Goal: Task Accomplishment & Management: Use online tool/utility

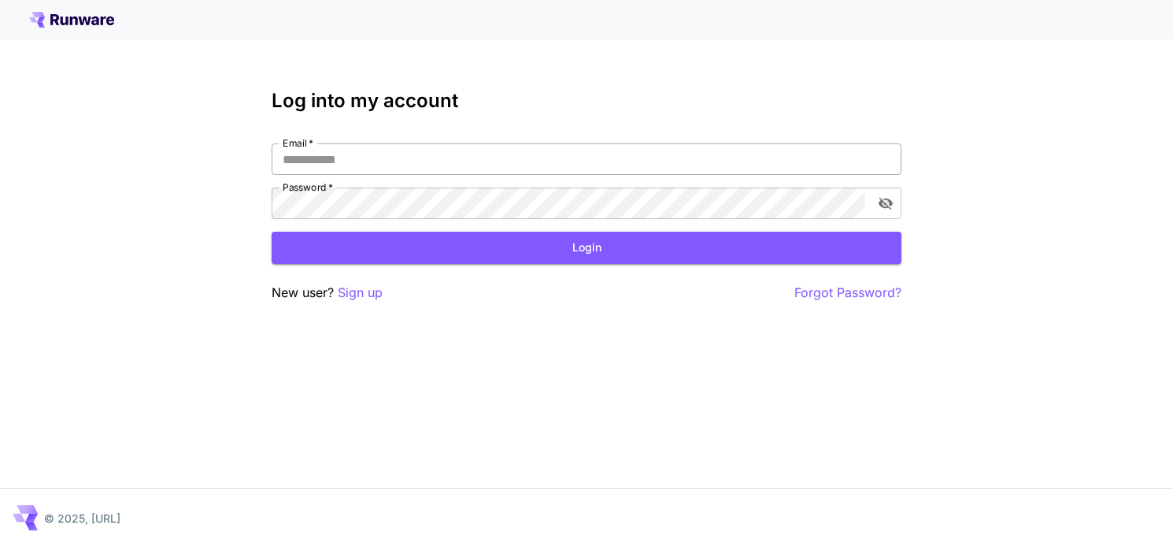
click at [436, 157] on input "Email   *" at bounding box center [587, 159] width 630 height 32
type input "**********"
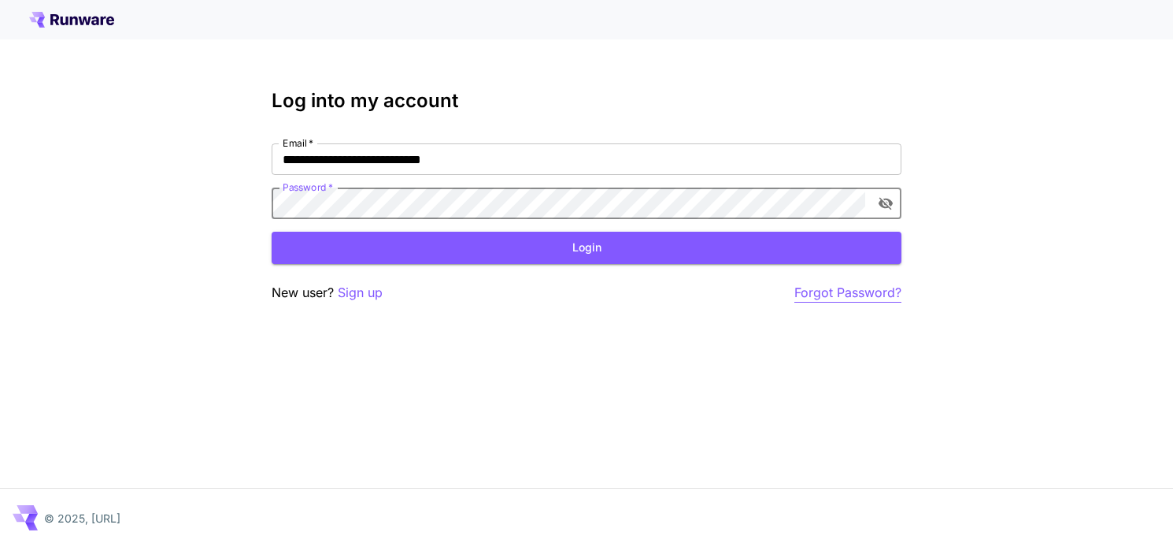
click at [836, 295] on p "Forgot Password?" at bounding box center [848, 293] width 107 height 20
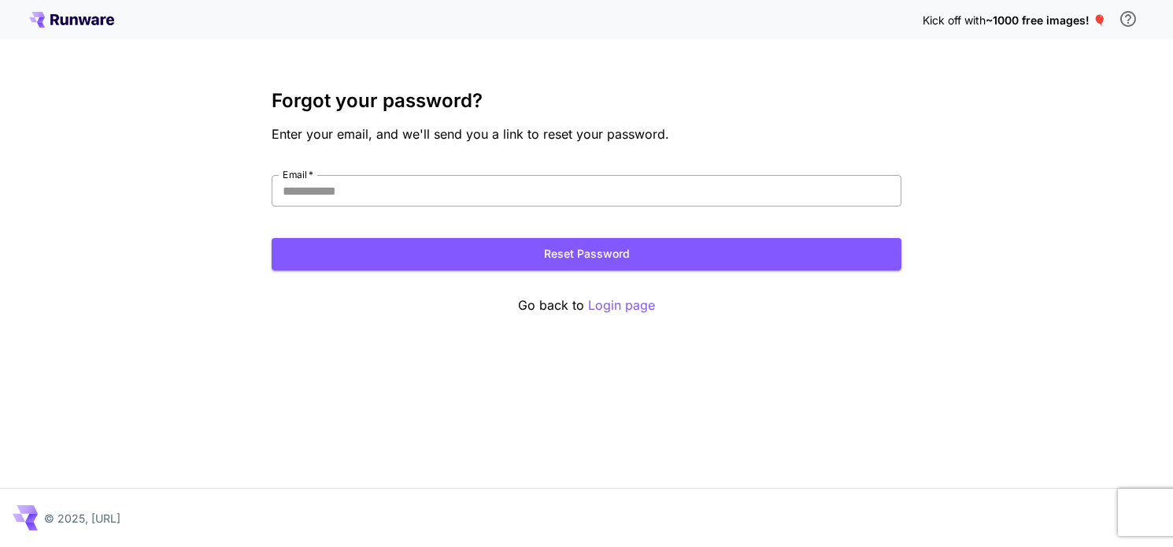
click at [474, 193] on input "Email   *" at bounding box center [587, 191] width 630 height 32
type input "**********"
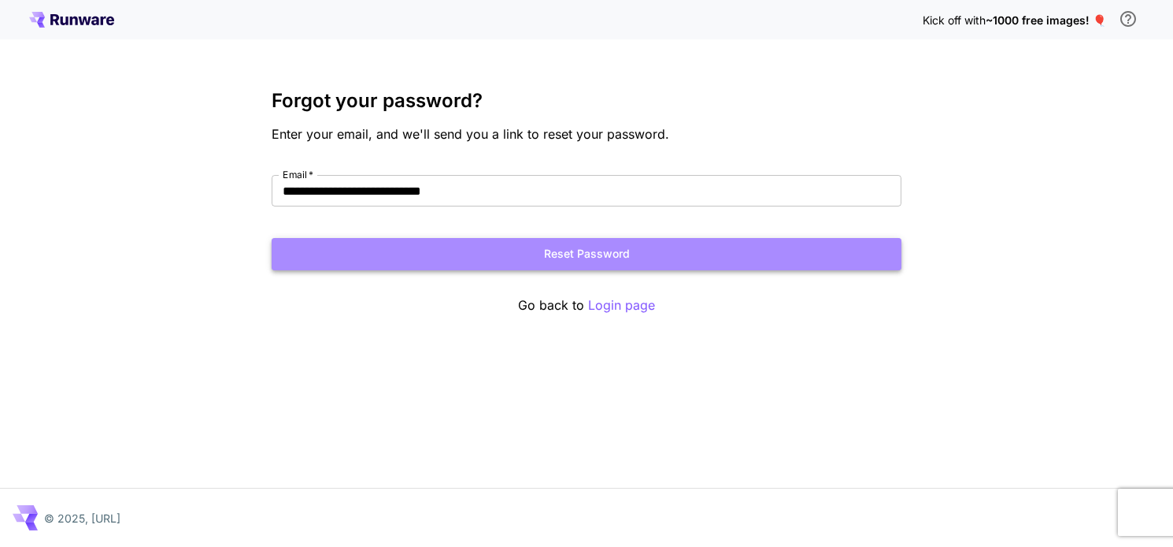
click at [602, 259] on button "Reset Password" at bounding box center [587, 254] width 630 height 32
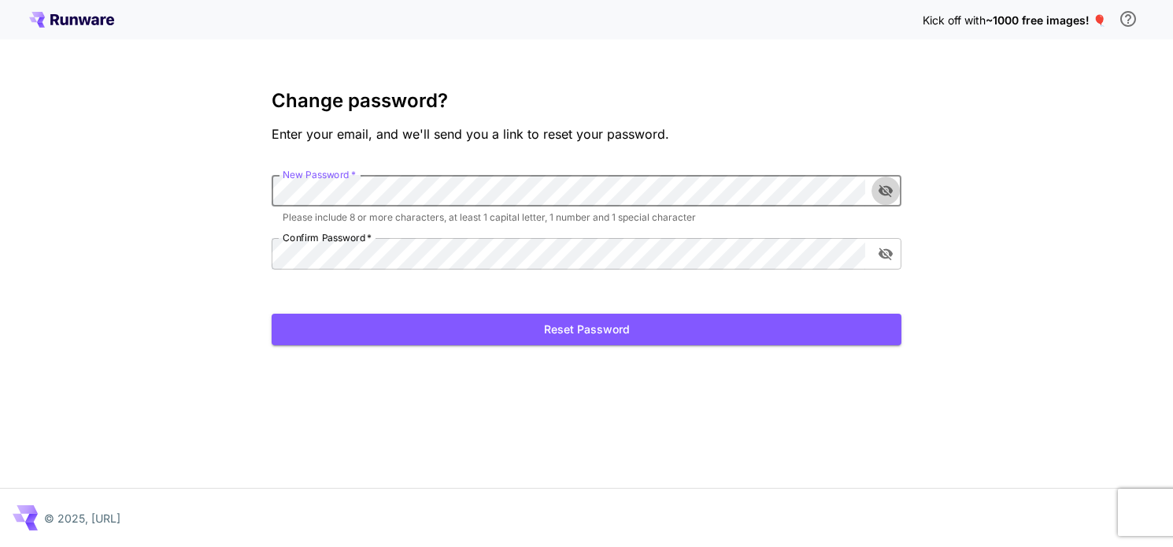
click at [882, 194] on icon "toggle password visibility" at bounding box center [886, 191] width 14 height 13
click at [561, 336] on button "Reset Password" at bounding box center [587, 329] width 630 height 32
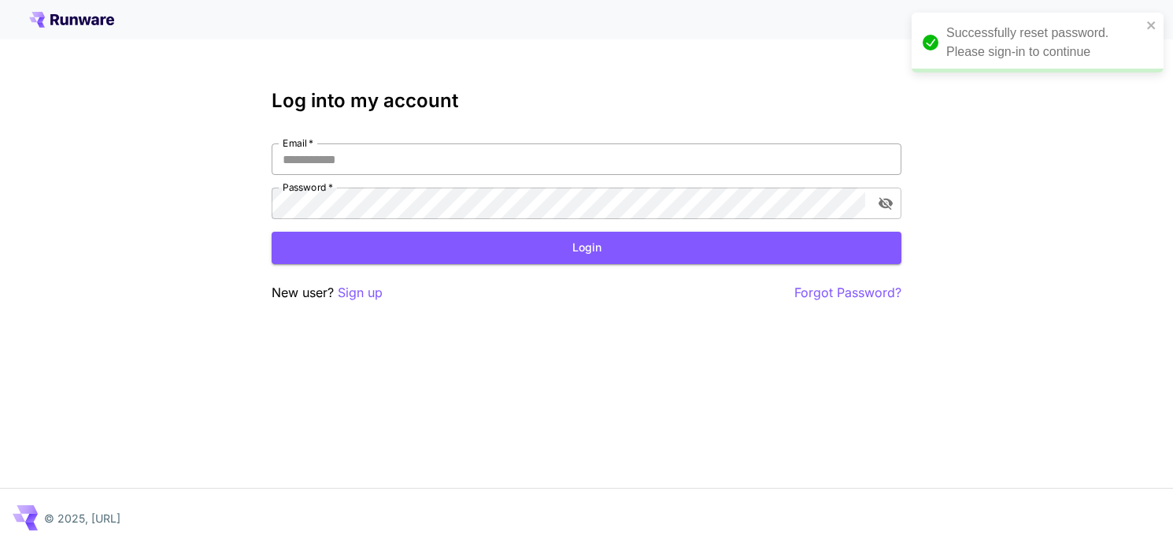
click at [517, 161] on input "Email   *" at bounding box center [587, 159] width 630 height 32
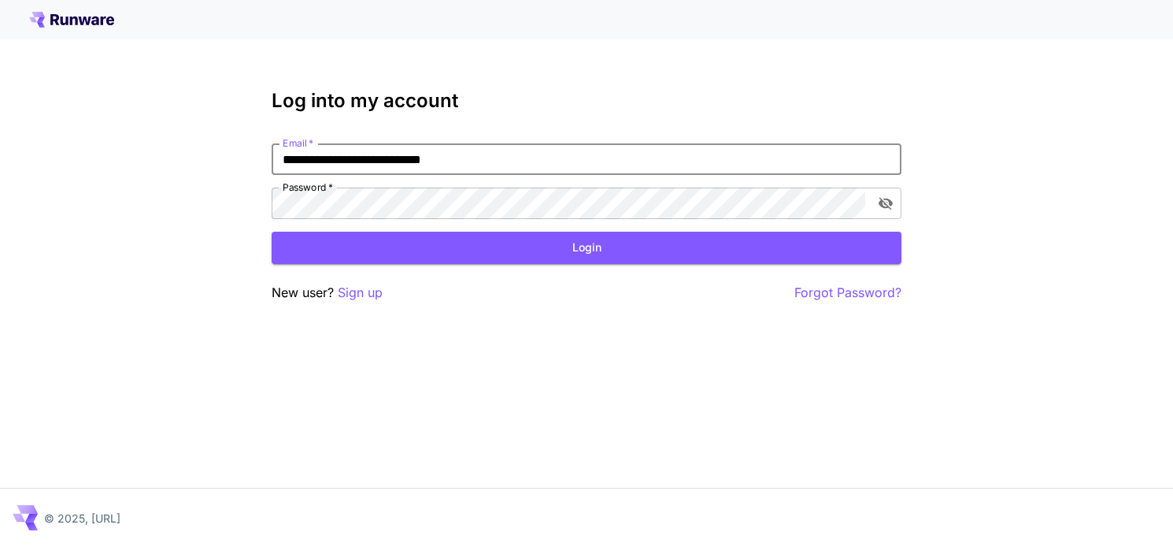
type input "**********"
click at [531, 238] on button "Login" at bounding box center [587, 248] width 630 height 32
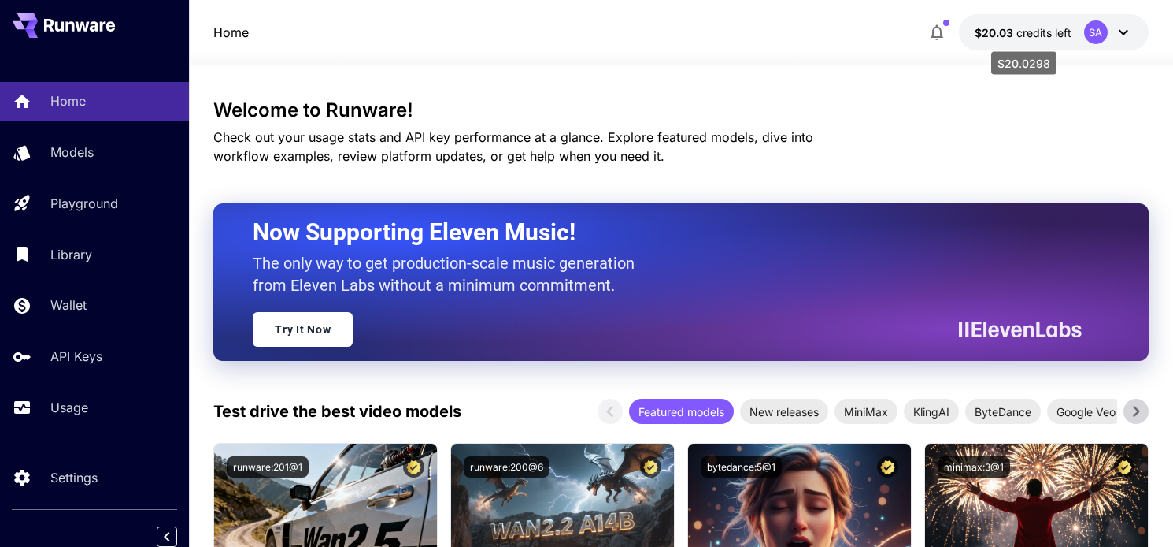
click at [1053, 33] on span "credits left" at bounding box center [1044, 32] width 55 height 13
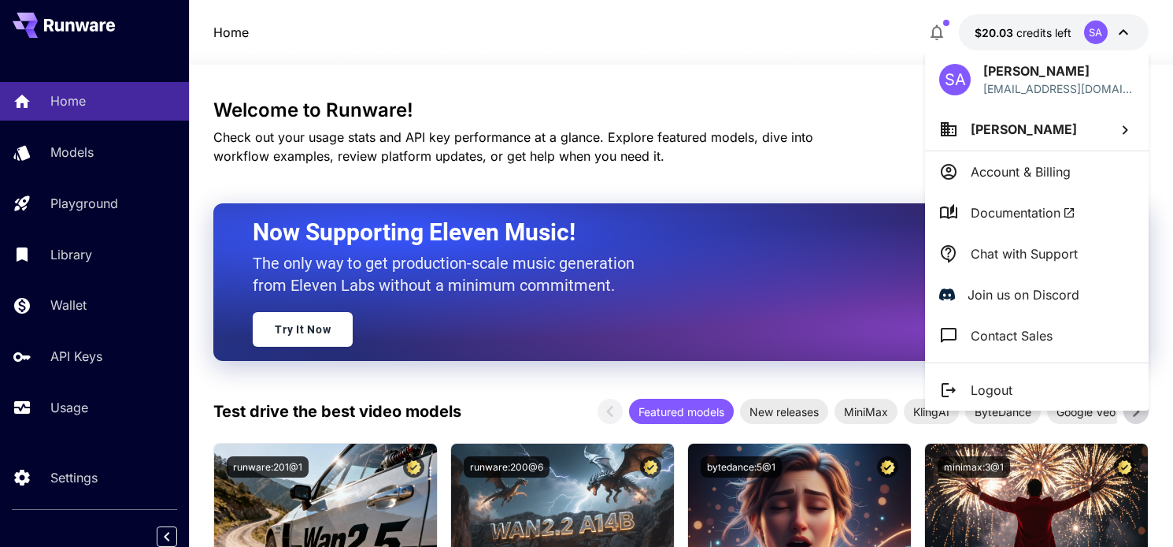
click at [67, 402] on div at bounding box center [586, 273] width 1173 height 547
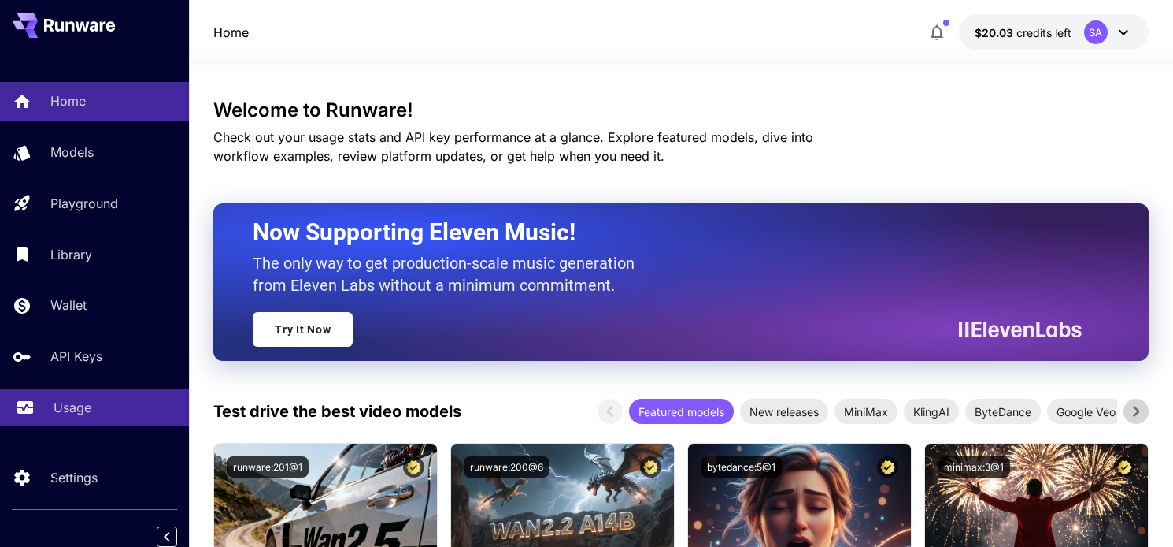
click at [61, 413] on p "Usage" at bounding box center [73, 407] width 38 height 19
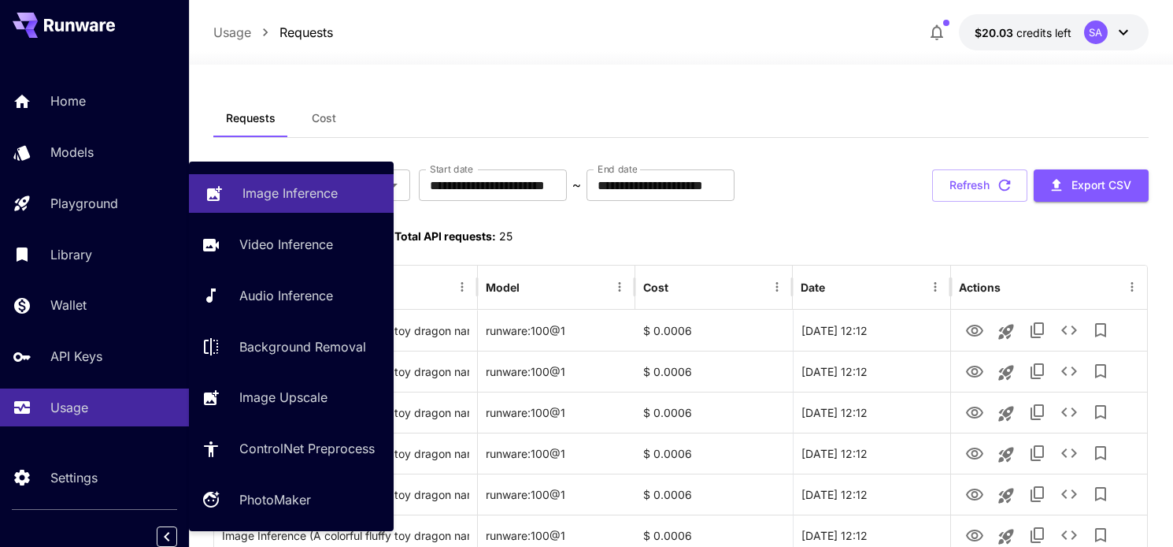
click at [271, 195] on p "Image Inference" at bounding box center [290, 193] width 95 height 19
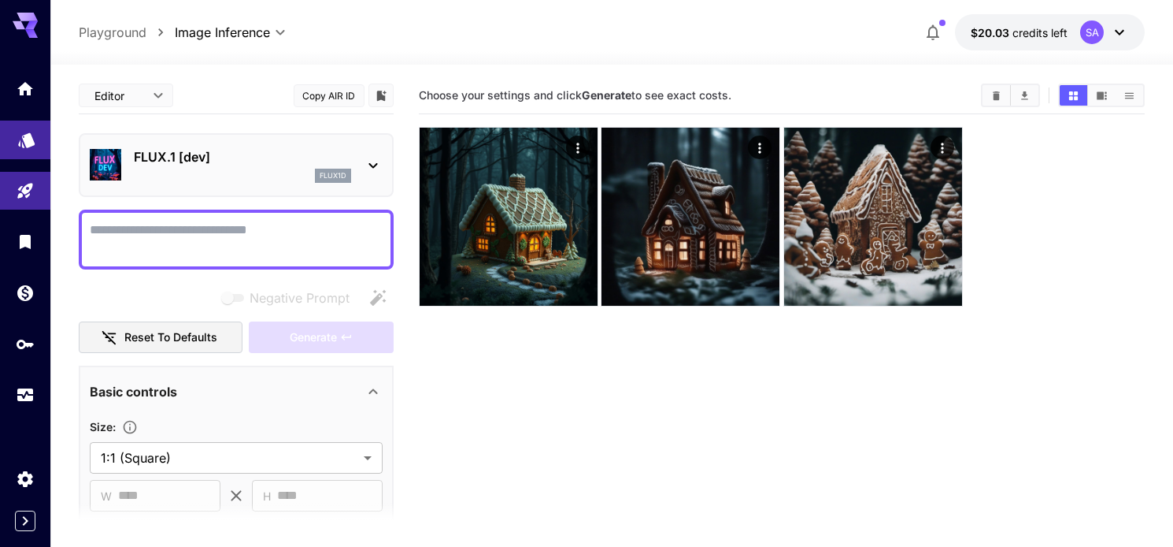
click at [20, 139] on icon "Models" at bounding box center [26, 135] width 17 height 15
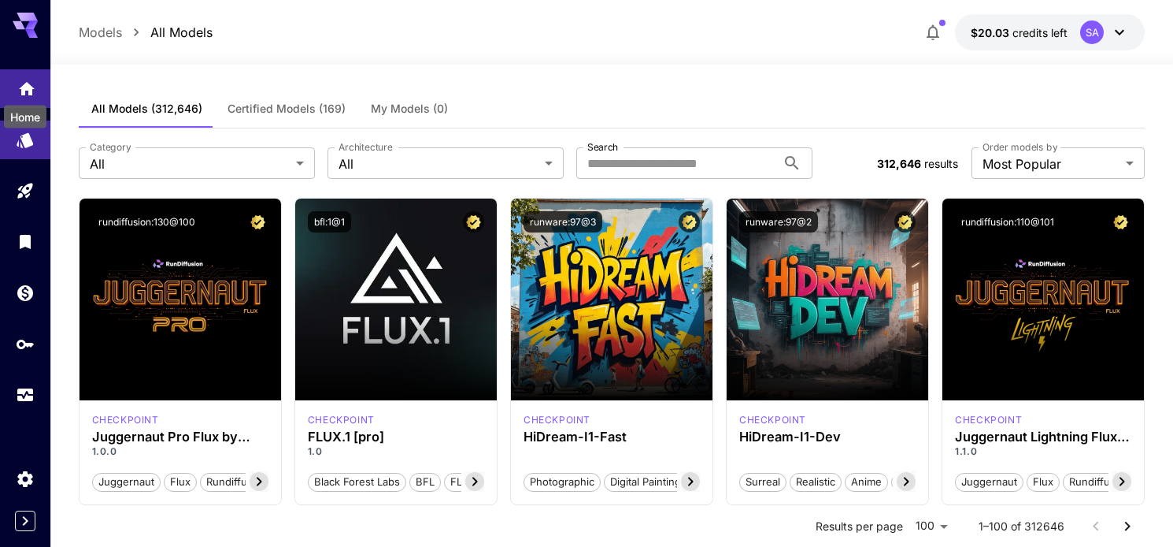
click at [20, 93] on icon "Home" at bounding box center [26, 84] width 19 height 19
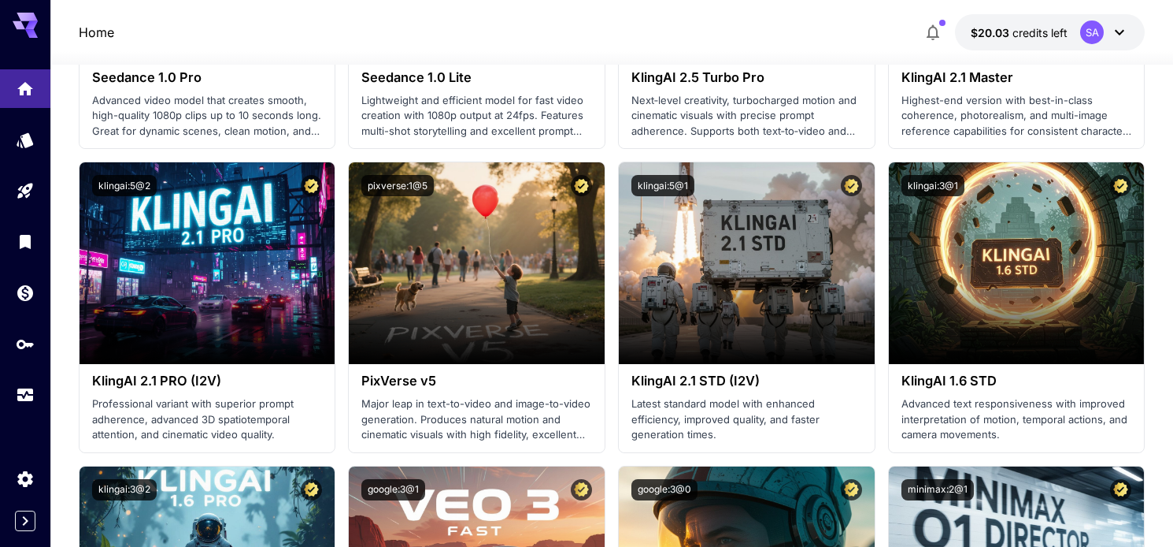
scroll to position [1014, 0]
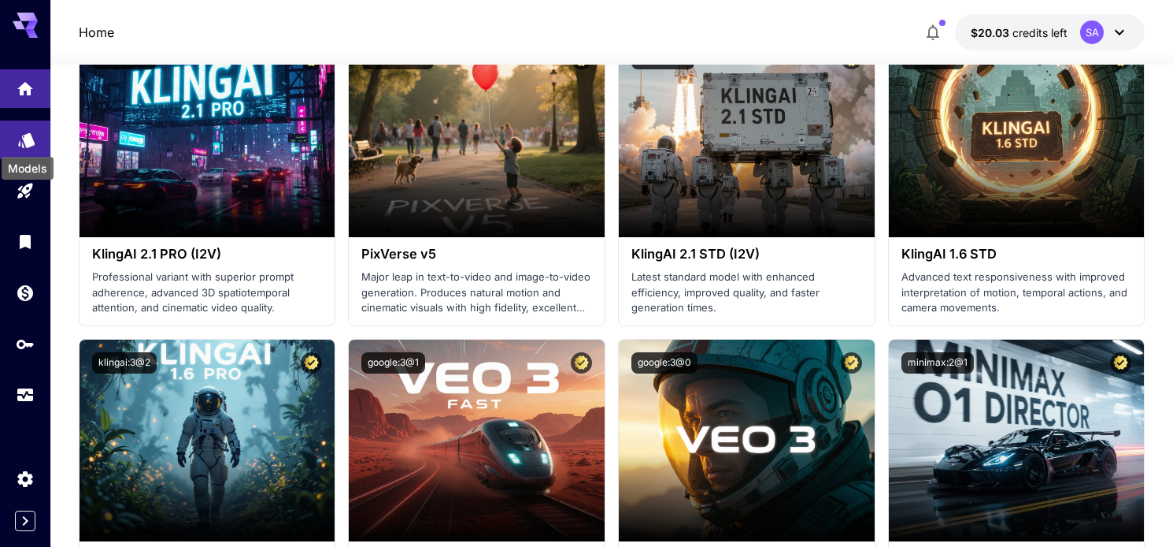
click at [19, 140] on icon "Models" at bounding box center [26, 135] width 17 height 15
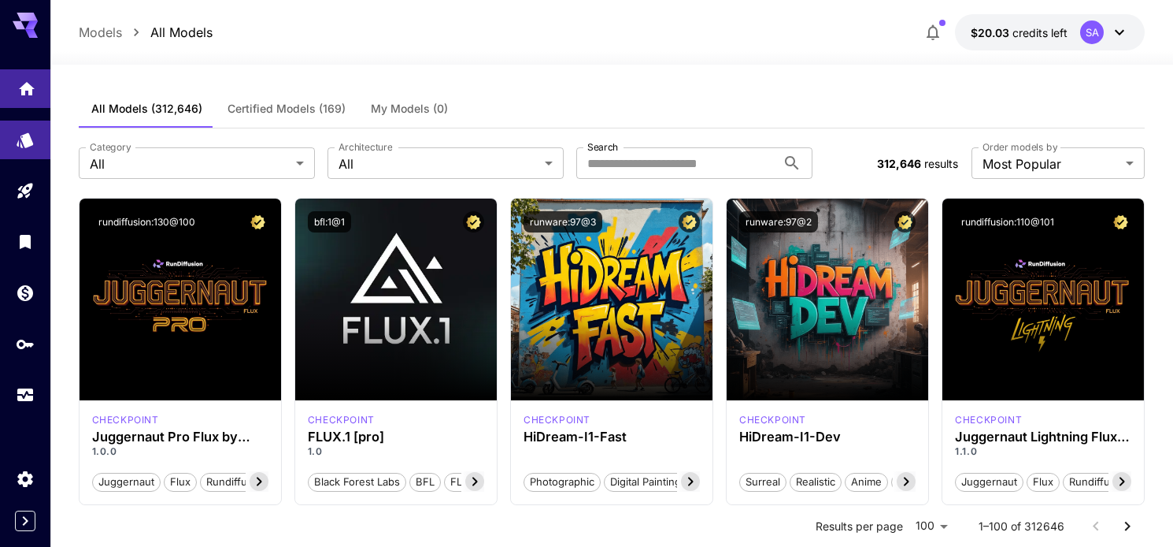
click at [19, 92] on icon "Home" at bounding box center [26, 84] width 19 height 19
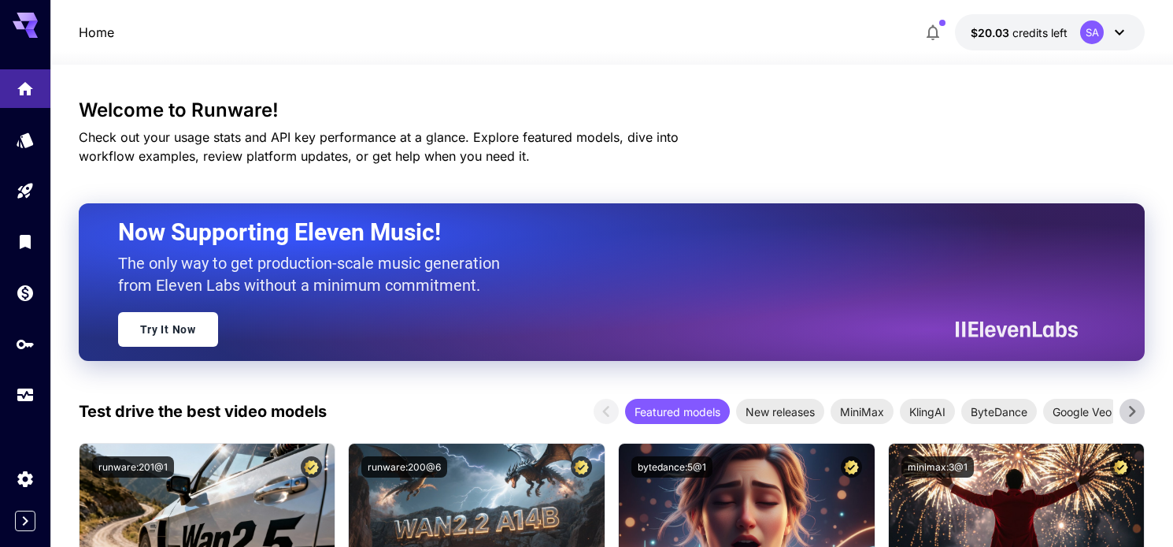
click at [100, 29] on p "Home" at bounding box center [96, 32] width 35 height 19
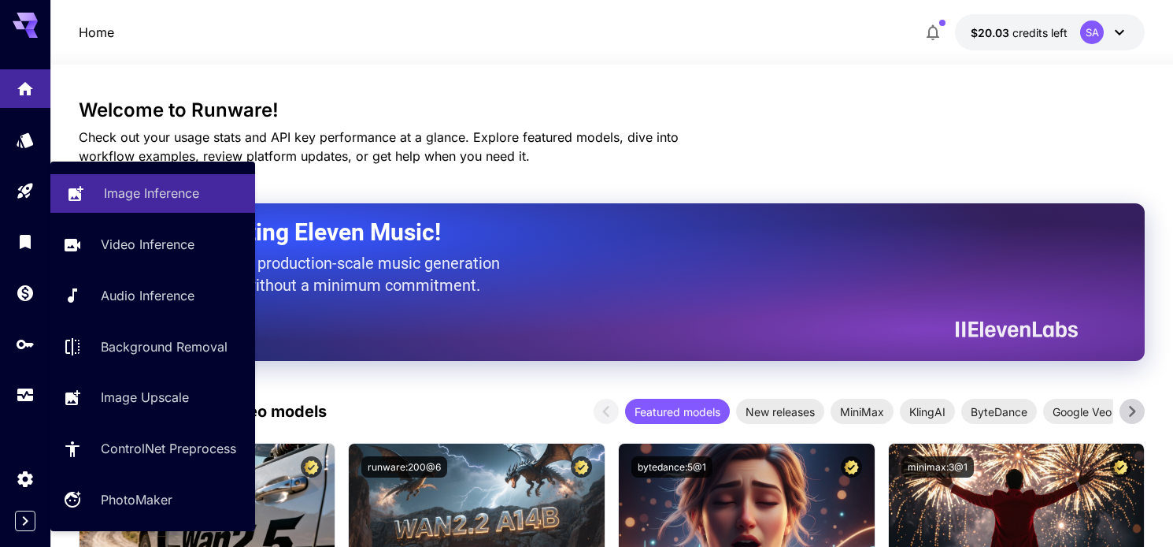
click at [104, 190] on p "Image Inference" at bounding box center [151, 193] width 95 height 19
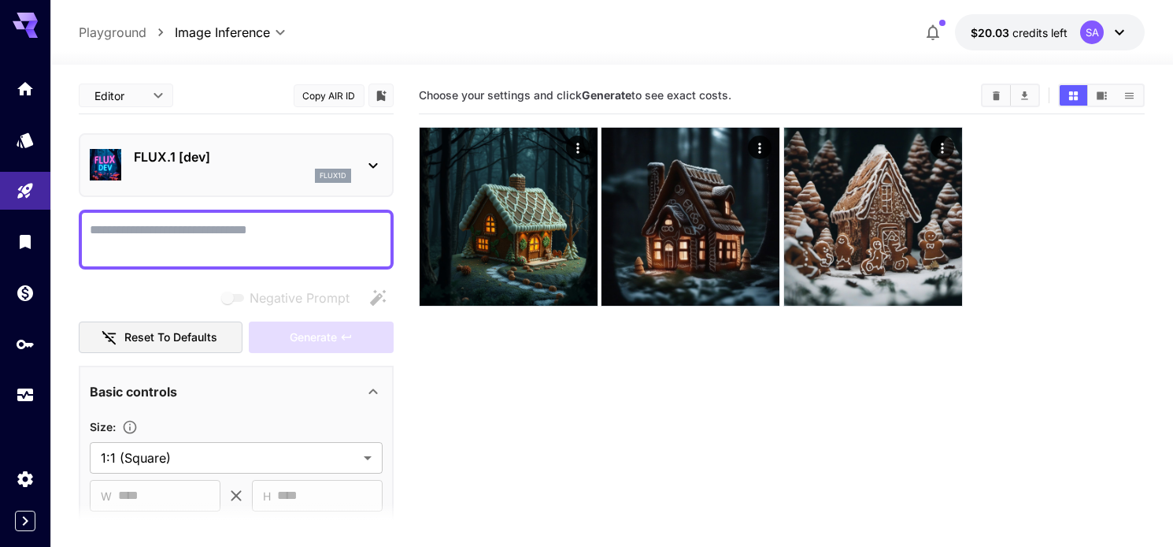
scroll to position [124, 0]
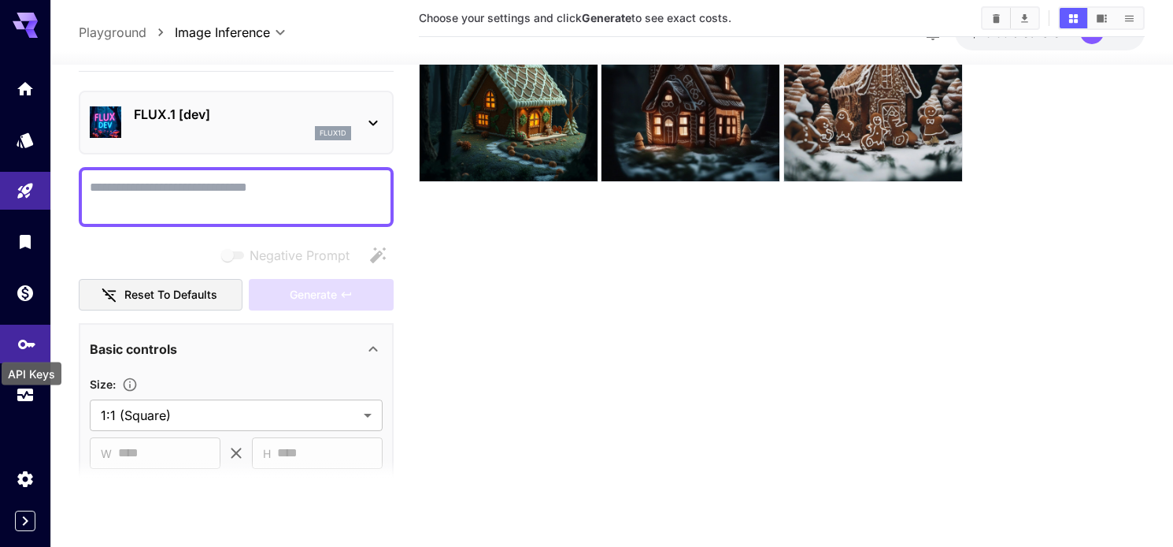
click at [31, 345] on icon "API Keys" at bounding box center [26, 338] width 19 height 19
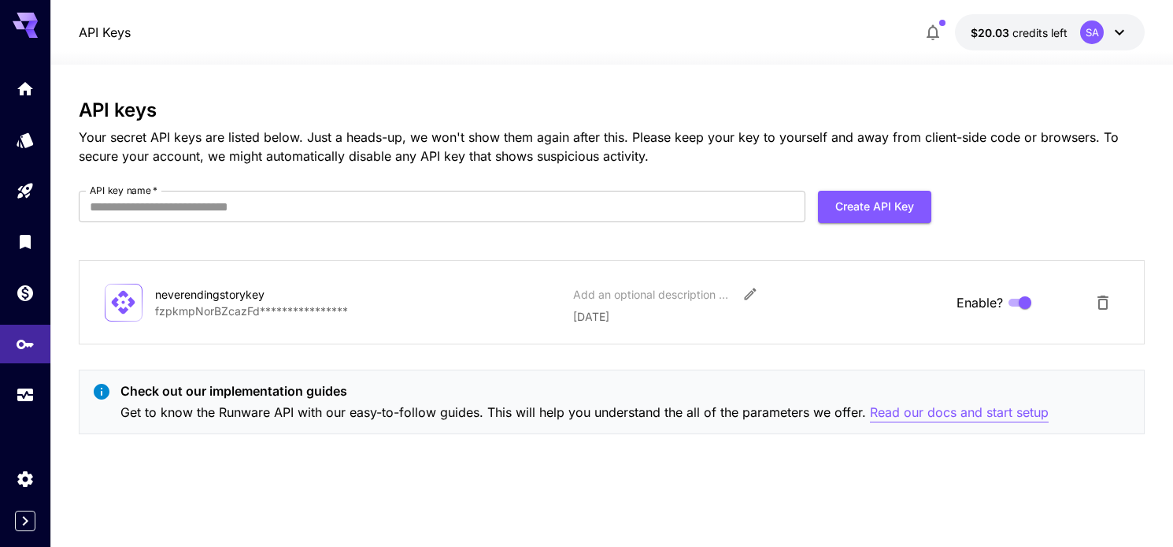
click at [941, 406] on p "Read our docs and start setup" at bounding box center [959, 412] width 179 height 20
